Goal: Task Accomplishment & Management: Manage account settings

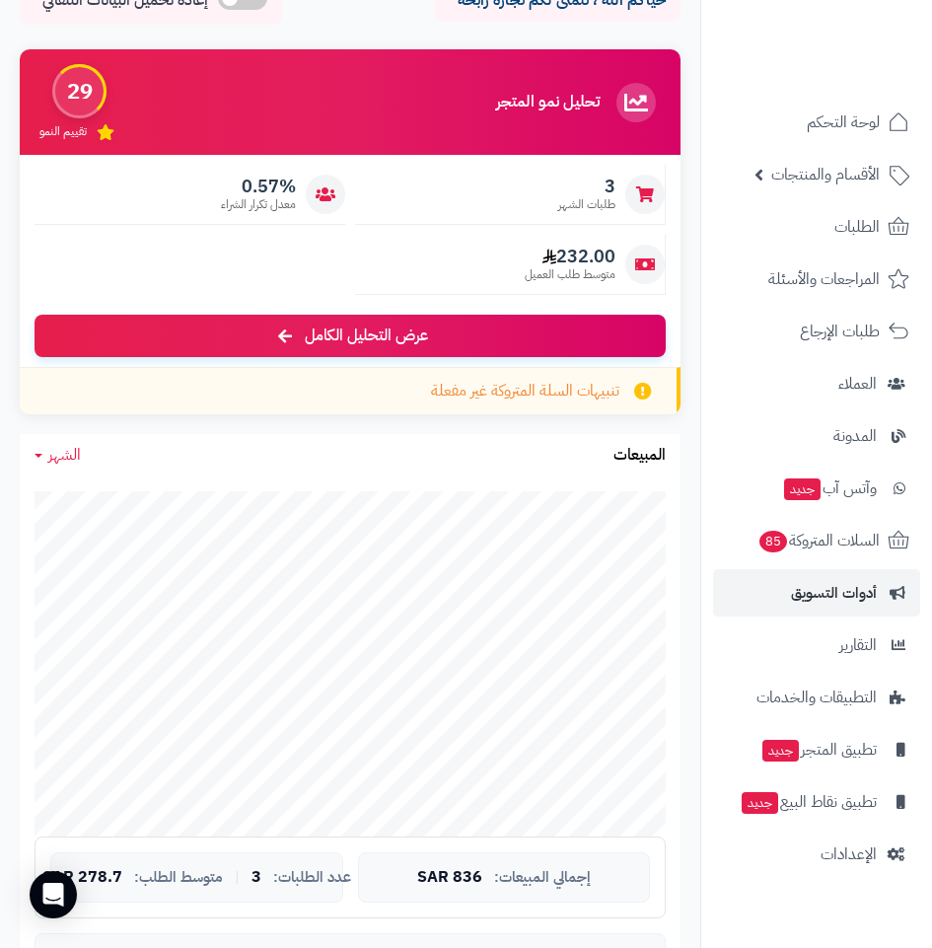
scroll to position [296, 0]
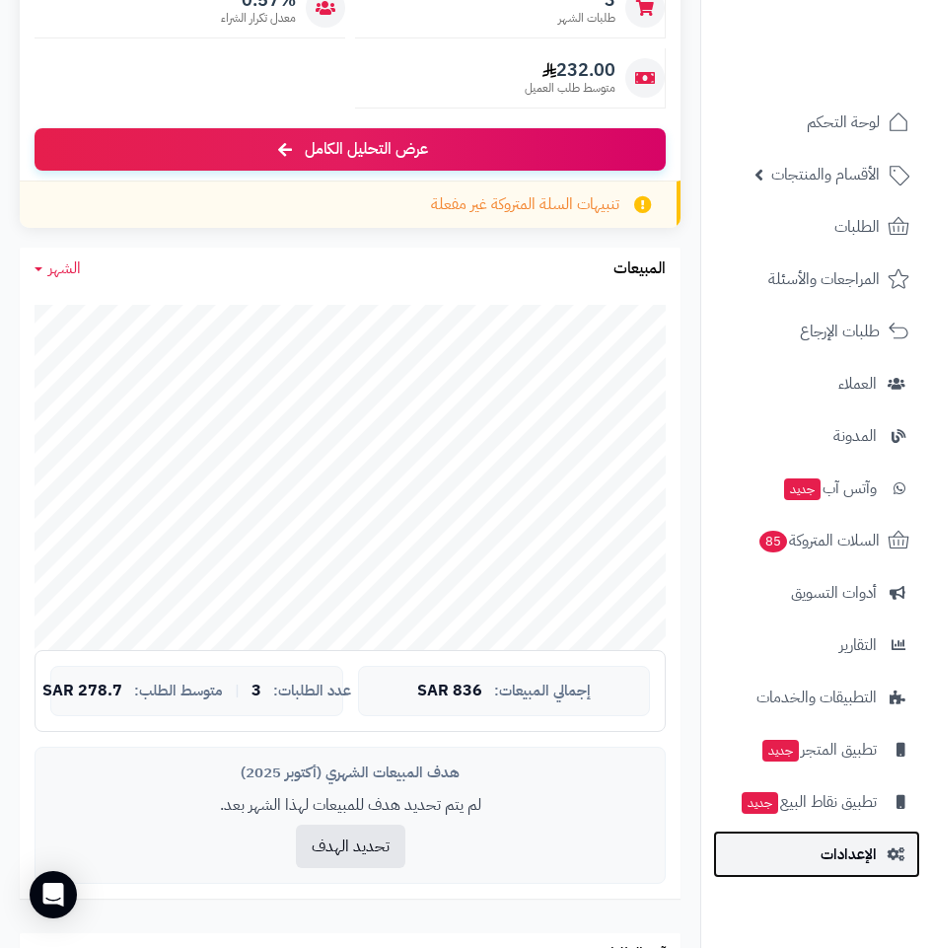
click at [871, 866] on span "الإعدادات" at bounding box center [848, 854] width 56 height 28
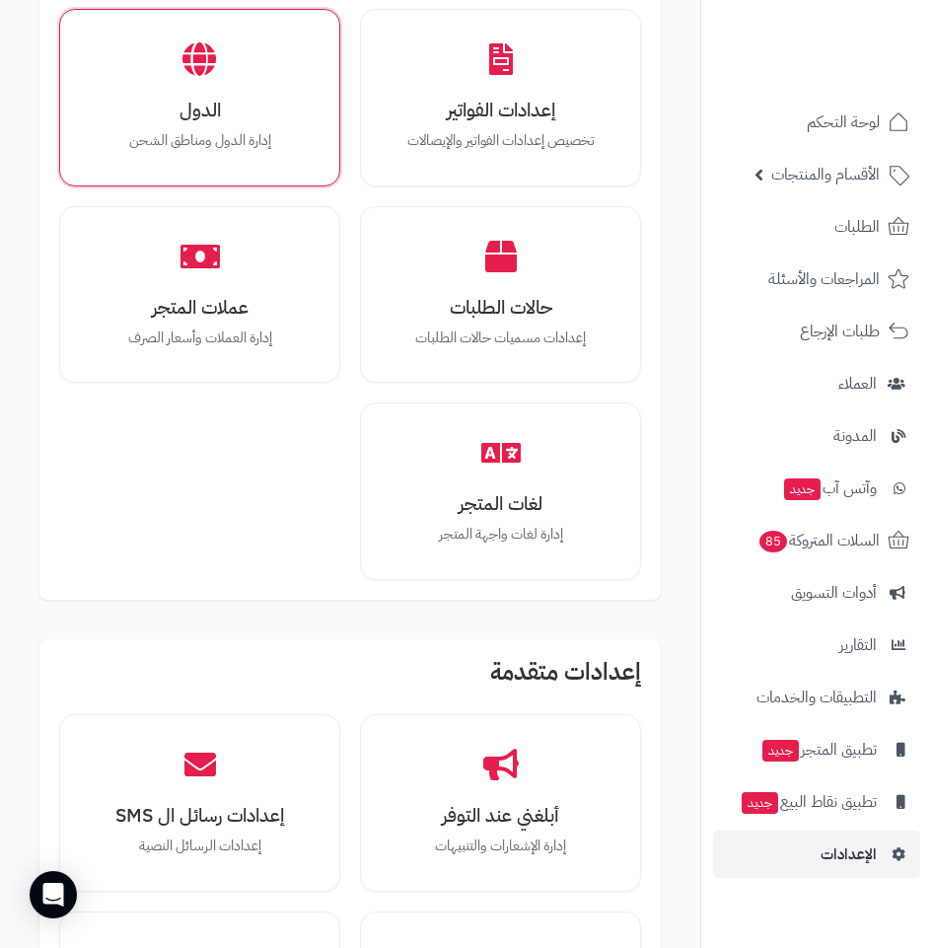
scroll to position [2169, 0]
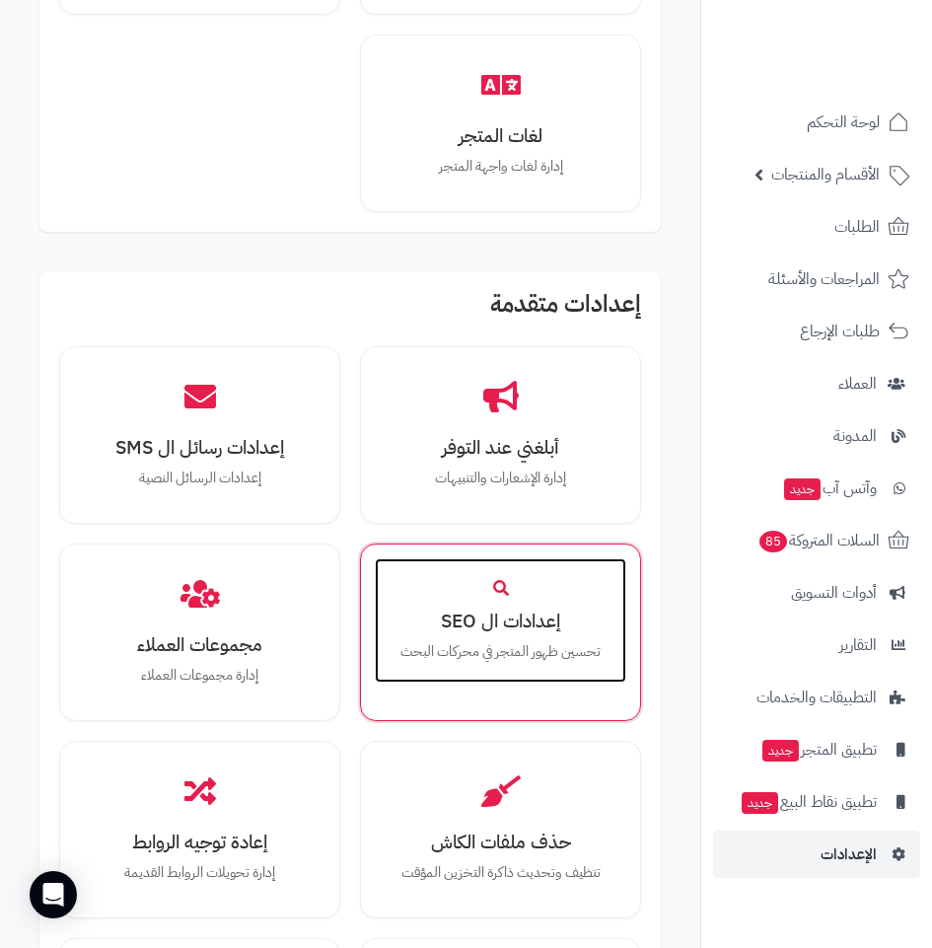
click at [453, 641] on p "تحسين ظهور المتجر في محركات البحث" at bounding box center [500, 652] width 212 height 22
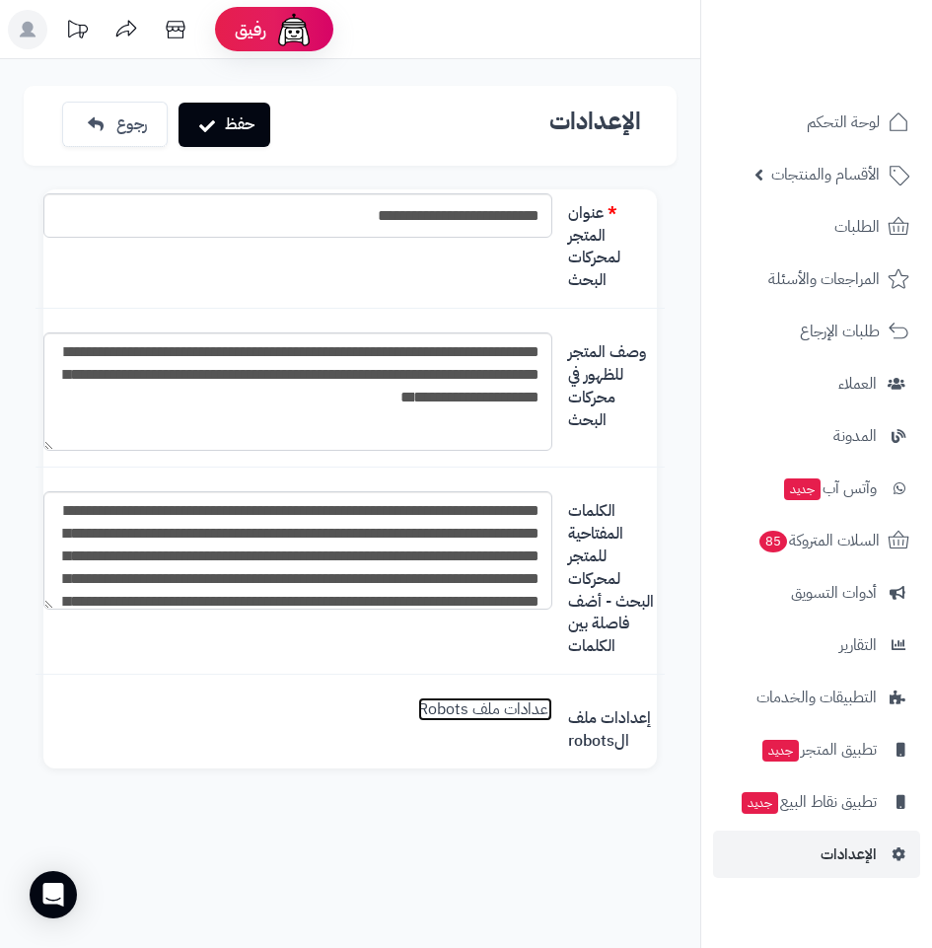
click at [467, 707] on link "إعدادات ملف Robots" at bounding box center [485, 709] width 134 height 24
